Goal: Task Accomplishment & Management: Complete application form

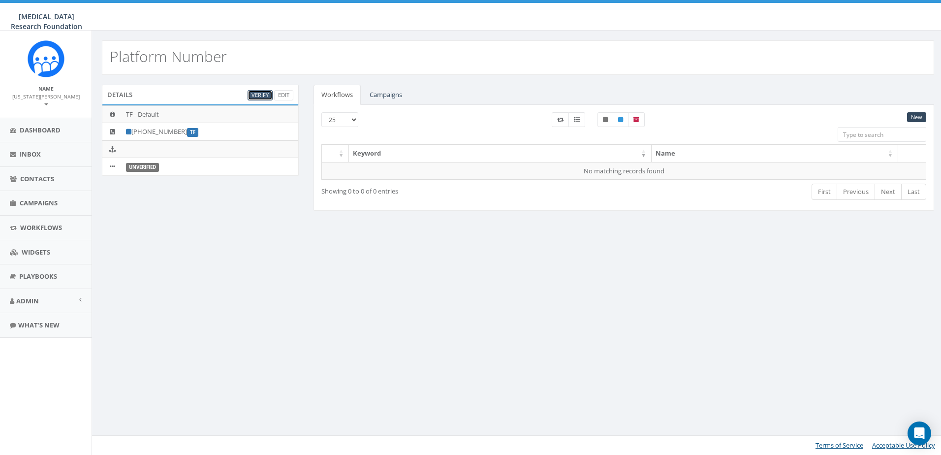
click at [259, 98] on link "Verify" at bounding box center [259, 95] width 25 height 10
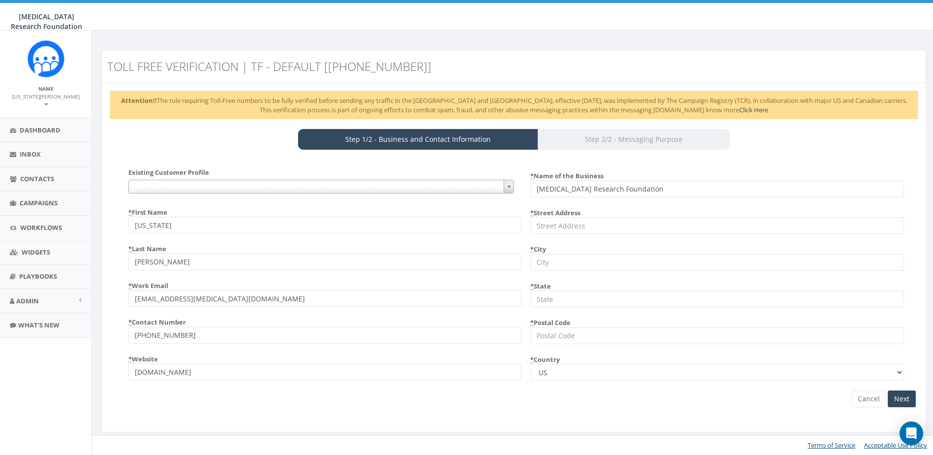
select select "US"
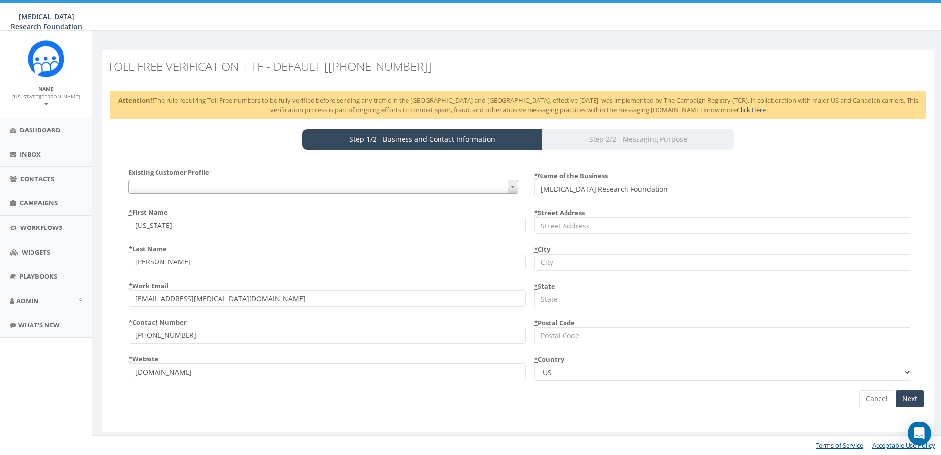
click at [186, 370] on input "rallycorp.com" at bounding box center [327, 371] width 397 height 17
type input "melanoma.org"
click at [181, 393] on div "Cancel Next" at bounding box center [518, 287] width 826 height 239
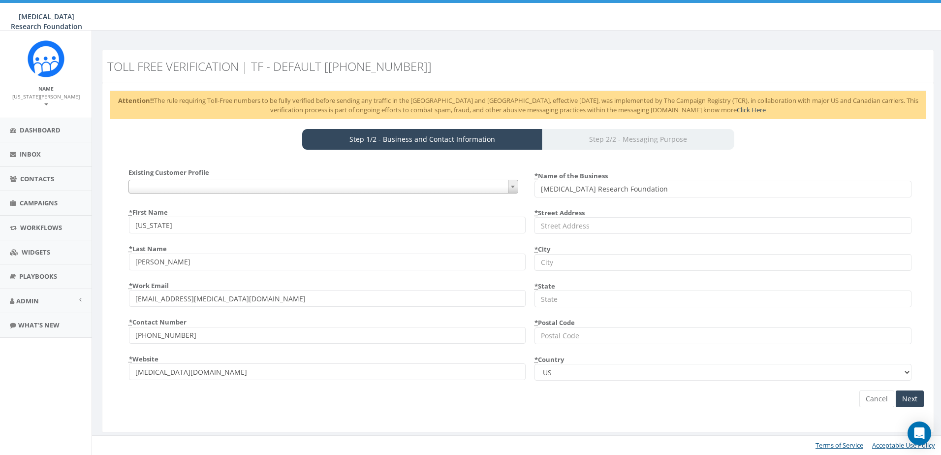
click at [597, 224] on input "* Street Address" at bounding box center [722, 225] width 377 height 17
type input "1420 K St NW Floor 7"
type input "Washington, DC"
type input "District of Columbia"
type input "20005"
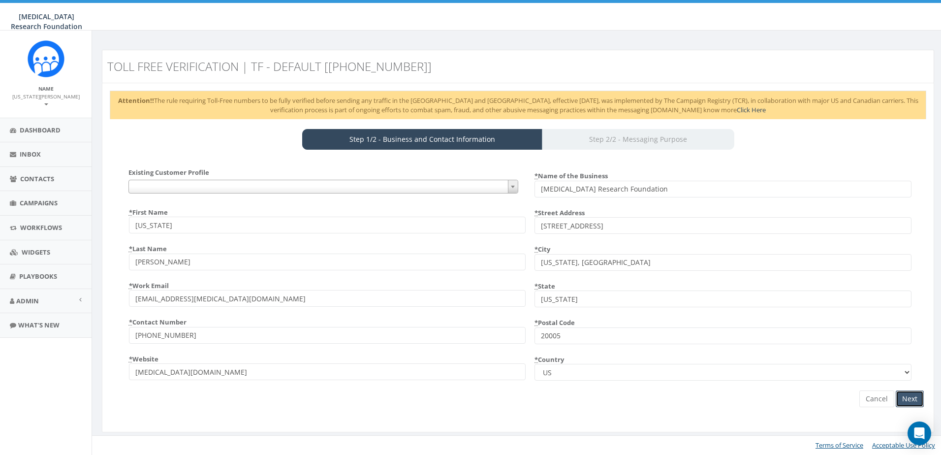
click at [909, 393] on input "Next" at bounding box center [909, 398] width 28 height 17
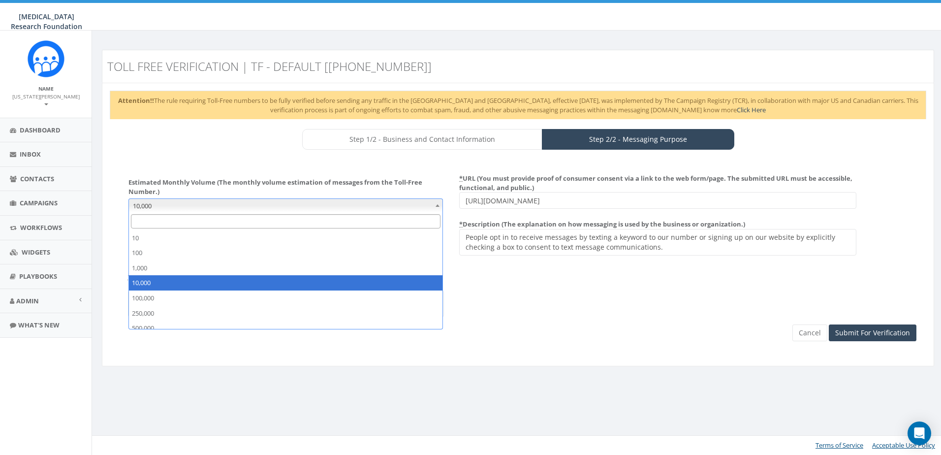
click at [156, 207] on span "10,000" at bounding box center [285, 206] width 313 height 14
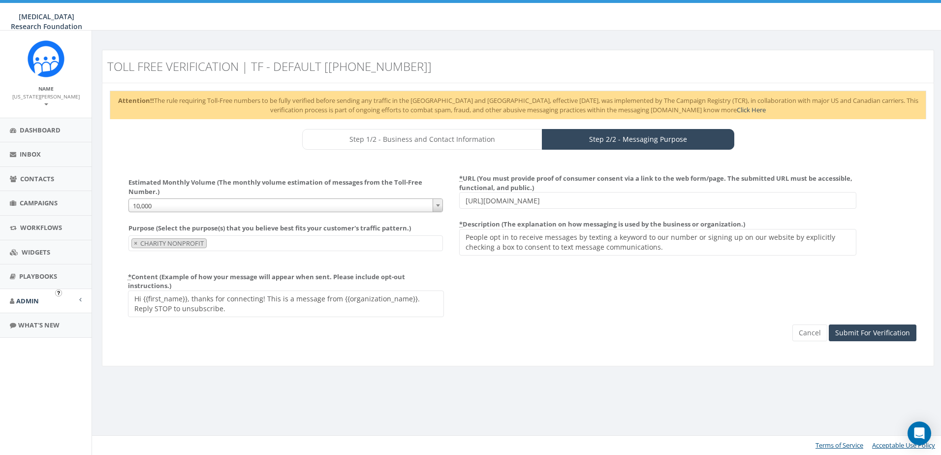
drag, startPoint x: 416, startPoint y: 299, endPoint x: 3, endPoint y: 288, distance: 412.5
click at [4, 289] on body "Melanoma Research Foundation Melanoma Research Foundation Profile Sign Out 0.00…" at bounding box center [470, 227] width 941 height 455
type textarea "Reply STOP to unsubscribe."
drag, startPoint x: 550, startPoint y: 200, endPoint x: 361, endPoint y: 199, distance: 188.4
click at [362, 199] on div "Estimated Monthly Volume (The monthly volume estimation of messages from the To…" at bounding box center [517, 193] width 811 height 46
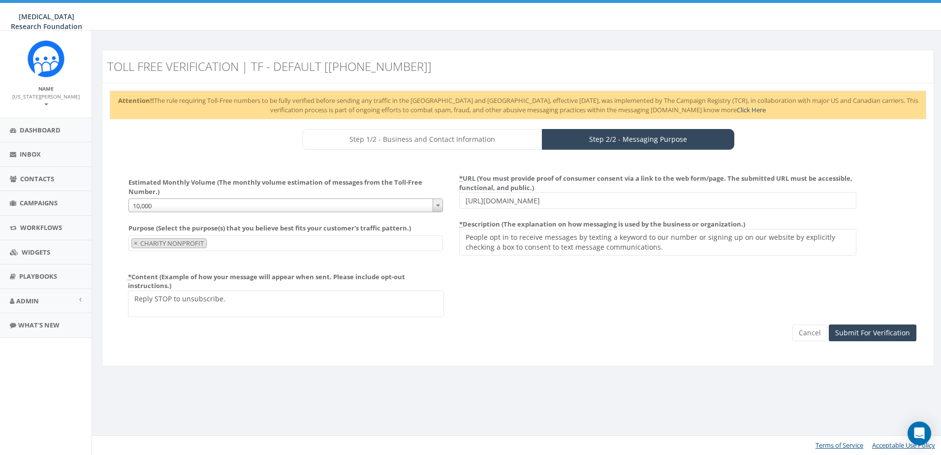
click at [169, 208] on span "10,000" at bounding box center [285, 206] width 313 height 14
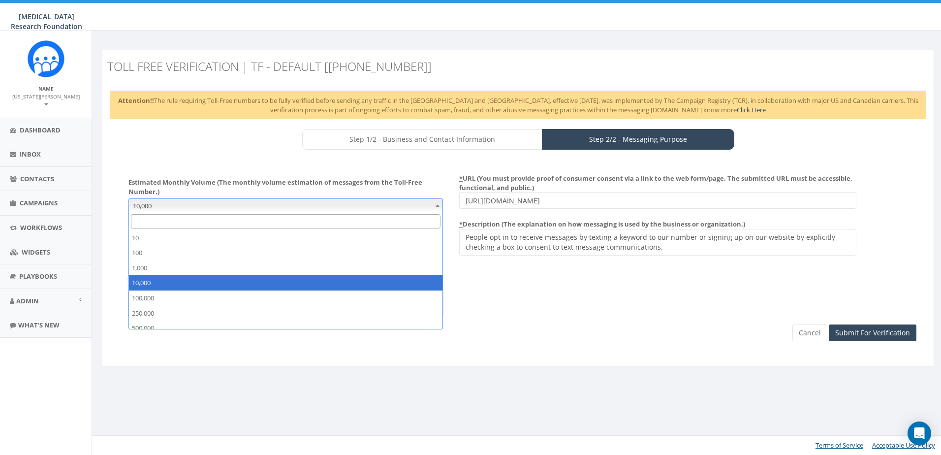
click at [174, 165] on div "Estimated Monthly Volume (The monthly volume estimation of messages from the To…" at bounding box center [518, 258] width 816 height 200
click at [180, 210] on span "10,000" at bounding box center [285, 206] width 313 height 14
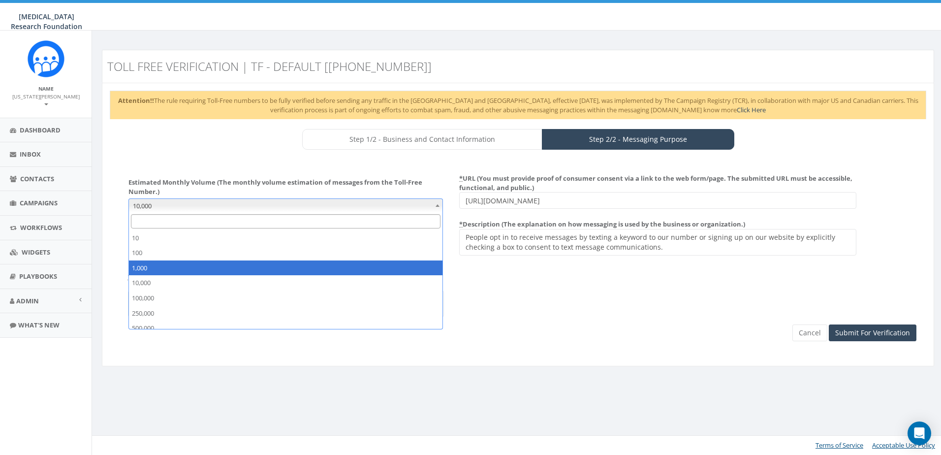
select select "1,000"
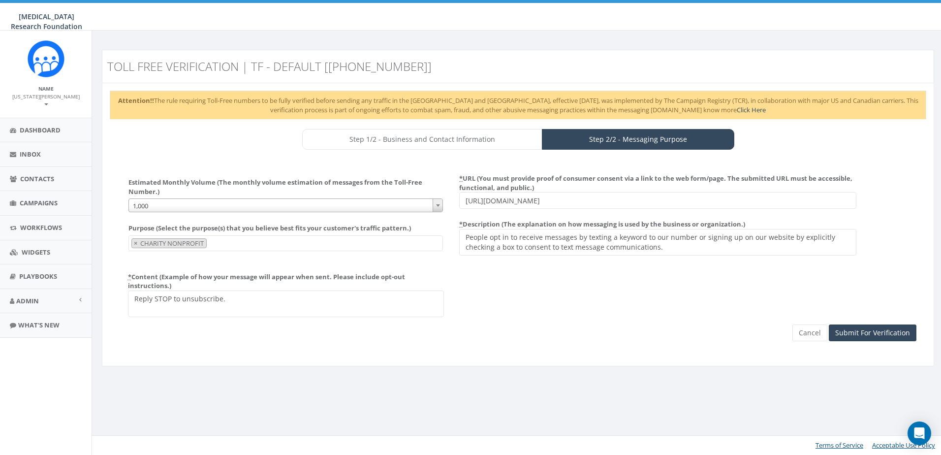
click at [161, 152] on div "Attention!! The rule requiring Toll-Free numbers to be fully verified before se…" at bounding box center [518, 224] width 832 height 283
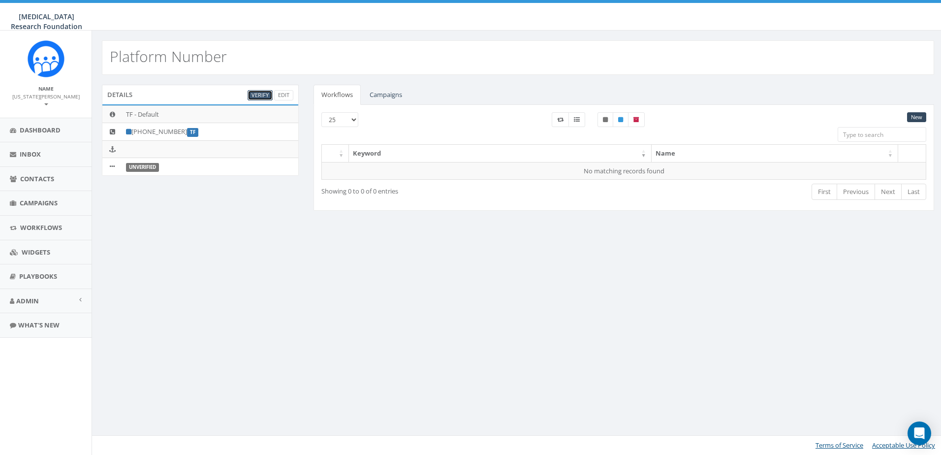
click at [257, 98] on link "Verify" at bounding box center [259, 95] width 25 height 10
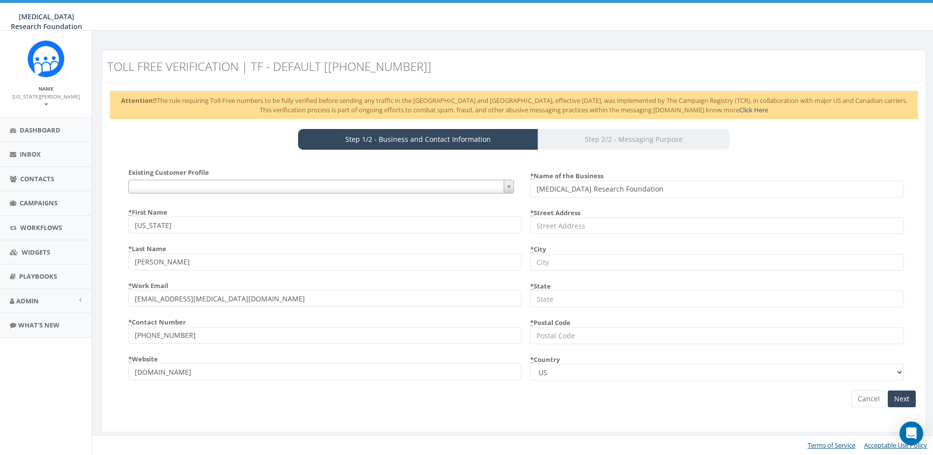
select select
select select "US"
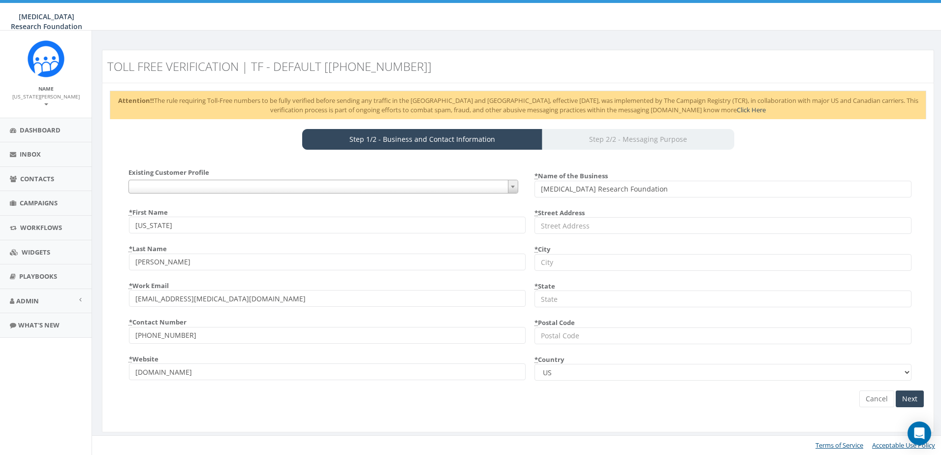
click at [190, 371] on input "rallycorp.com" at bounding box center [327, 371] width 397 height 17
click at [191, 371] on input "rallycorp.com" at bounding box center [327, 371] width 397 height 17
type input "melanoma.org"
click at [194, 417] on div "Existing Customer Profile {} 105|Virginia * First Name Virginia * Last Name Sni…" at bounding box center [518, 291] width 816 height 266
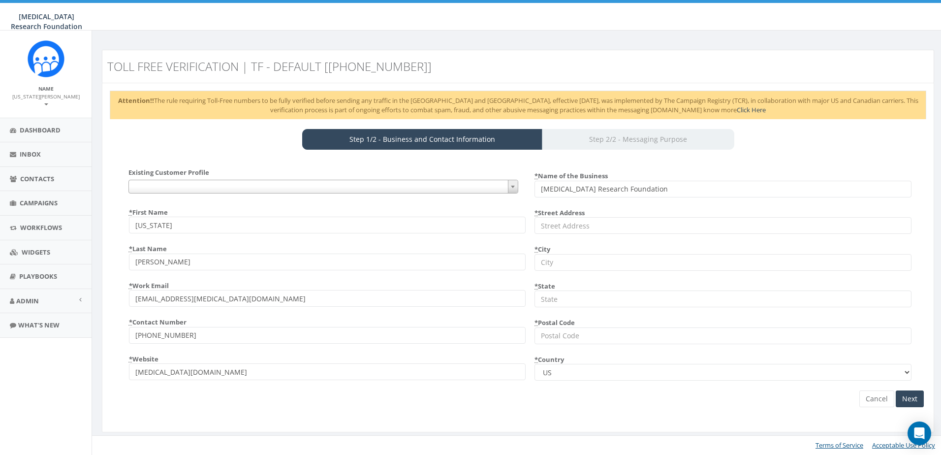
click at [556, 230] on input "* Street Address" at bounding box center [722, 225] width 377 height 17
type input "1420 K St NW Floor 7"
type input "Washington, DC"
type input "District of Columbia"
type input "20005"
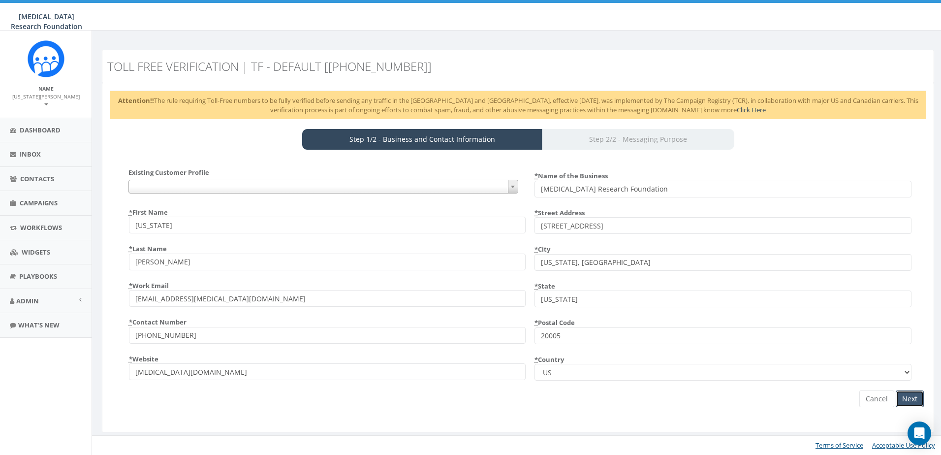
click at [911, 397] on input "Next" at bounding box center [909, 398] width 28 height 17
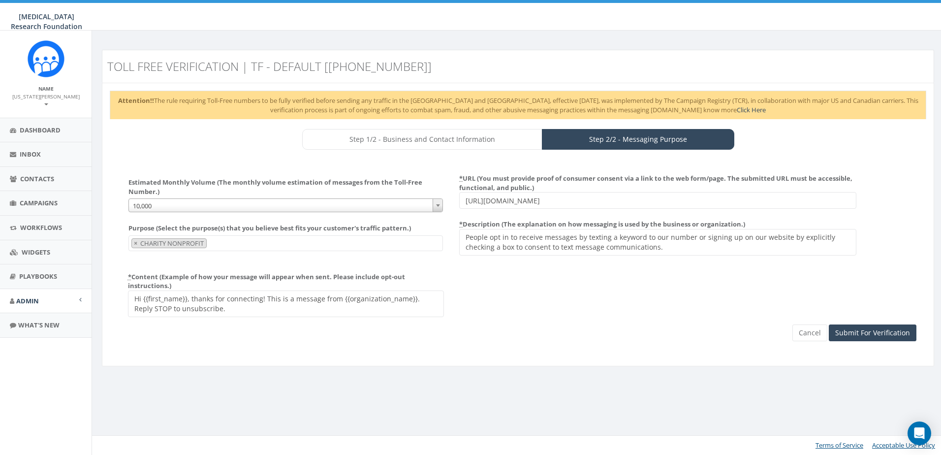
drag, startPoint x: 192, startPoint y: 298, endPoint x: 15, endPoint y: 298, distance: 177.1
click at [16, 298] on body "Melanoma Research Foundation Melanoma Research Foundation Profile Sign Out 0.00…" at bounding box center [470, 227] width 941 height 455
click at [354, 300] on textarea "Hi {{first_name}}, thanks for connecting! This is a message from {{organization…" at bounding box center [286, 303] width 316 height 27
type textarea "Thanks for connecting! This is a message from the Melanoma Research Foundation.…"
click at [249, 352] on div "Estimated Monthly Volume (The monthly volume estimation of messages from the To…" at bounding box center [518, 258] width 816 height 200
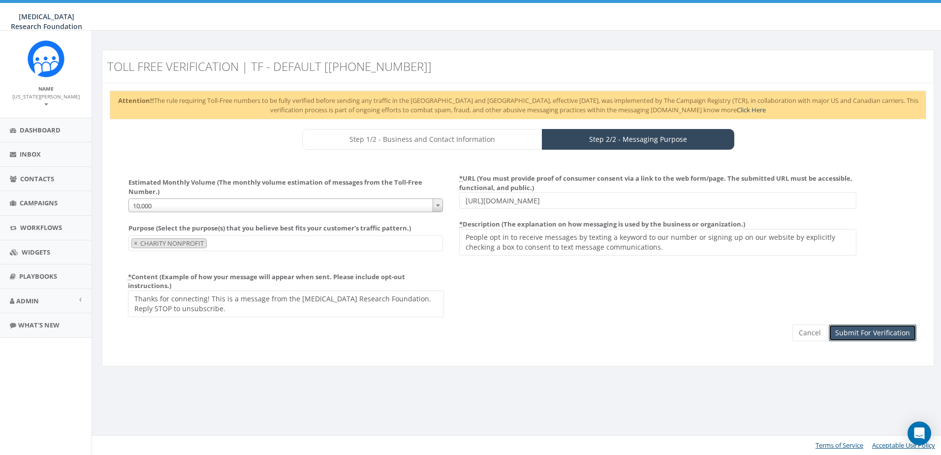
click at [879, 331] on input "Submit For Verification" at bounding box center [873, 332] width 88 height 17
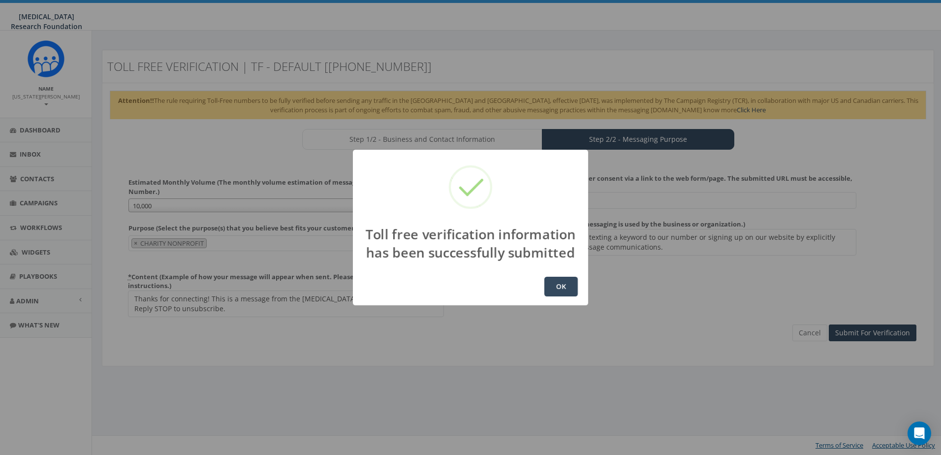
click at [560, 278] on button "OK" at bounding box center [560, 287] width 33 height 20
